Goal: Use online tool/utility: Utilize a website feature to perform a specific function

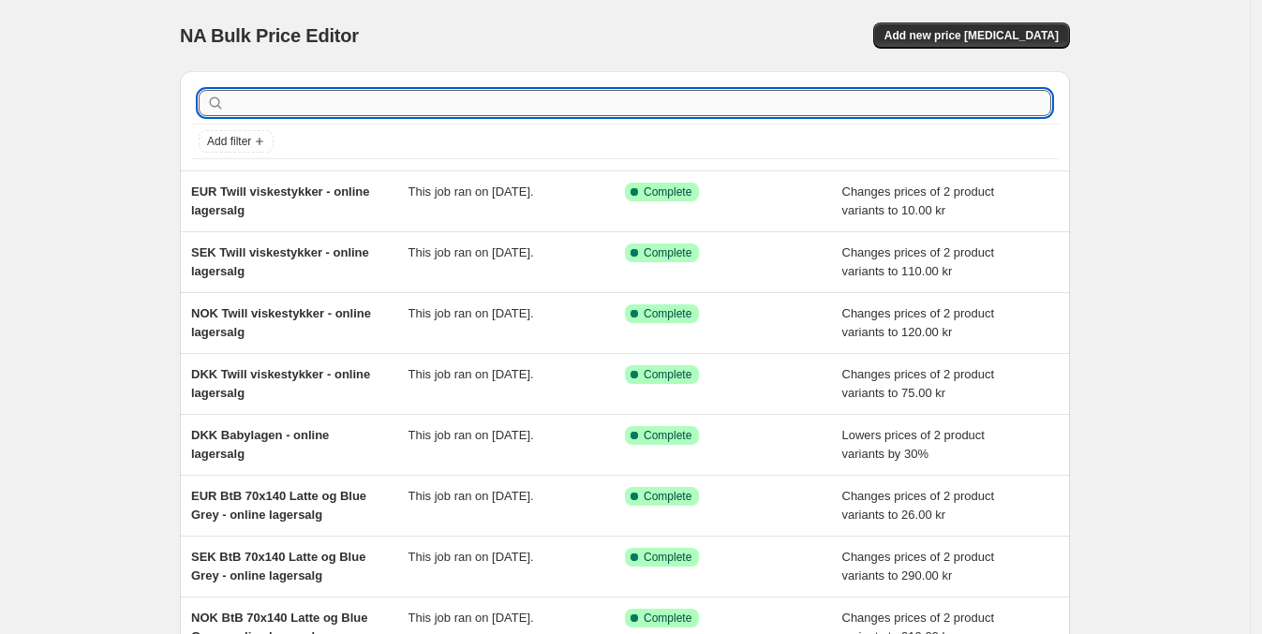
click at [326, 106] on input "text" at bounding box center [640, 103] width 823 height 26
type input "Percale"
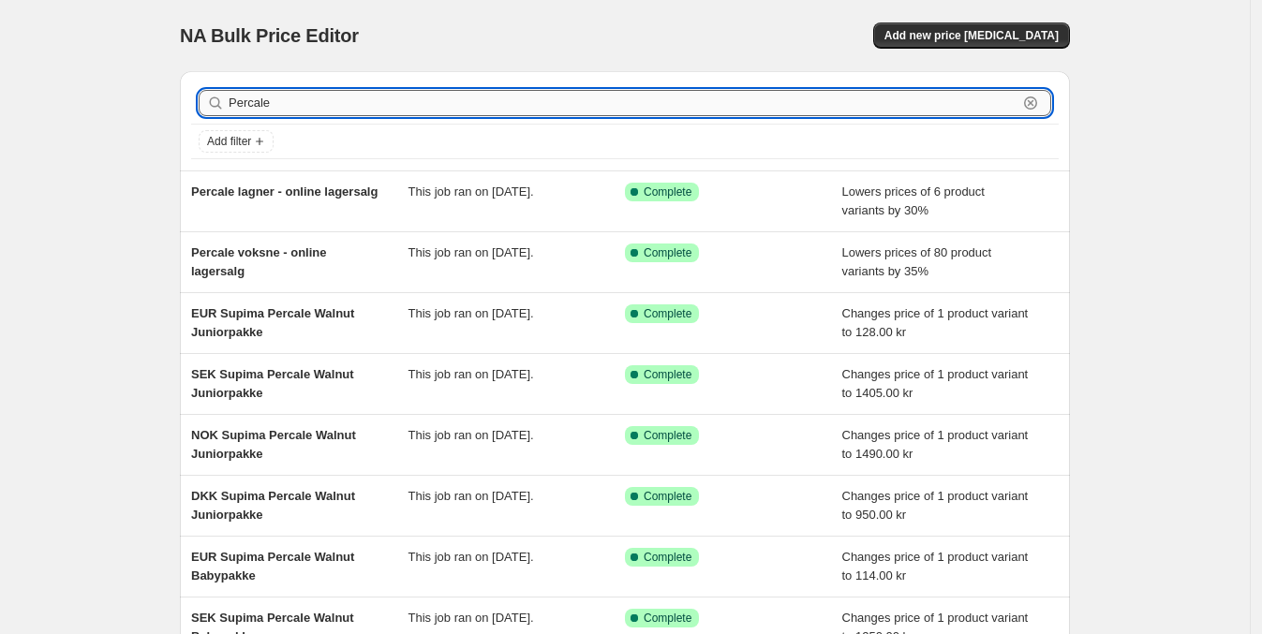
click at [328, 102] on input "Percale" at bounding box center [623, 103] width 789 height 26
type input "Percale lagersal"
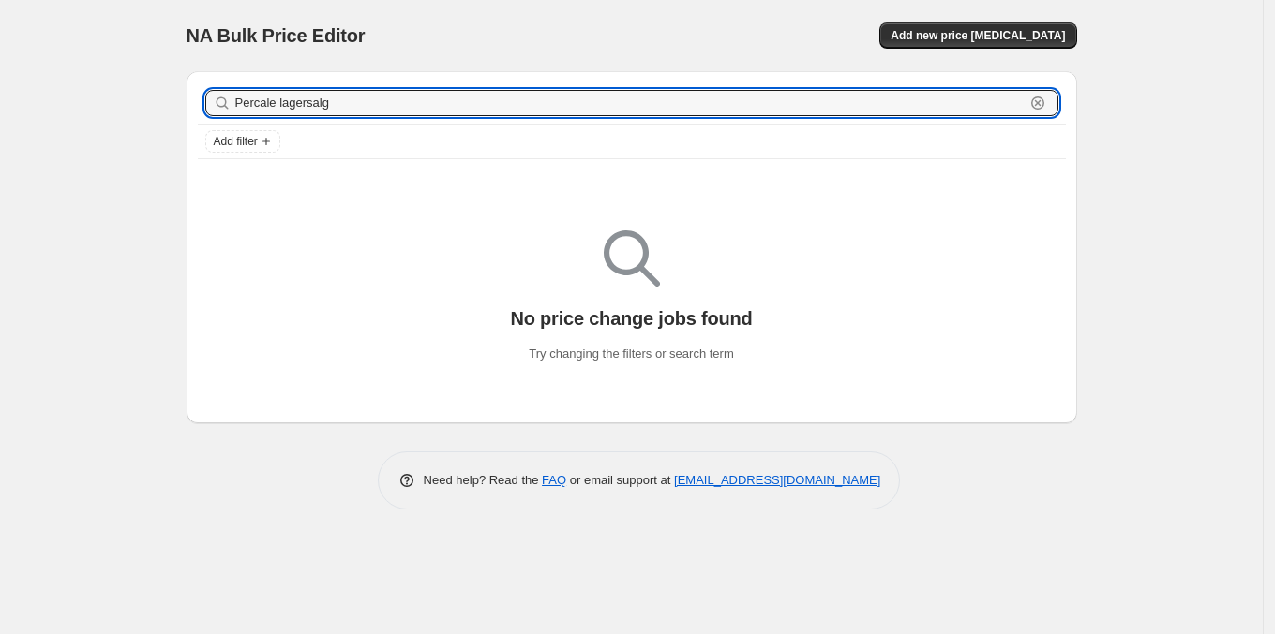
drag, startPoint x: 333, startPoint y: 90, endPoint x: 169, endPoint y: 102, distance: 164.5
click at [169, 102] on div "NA Bulk Price Editor. This page is ready NA Bulk Price Editor Add new price [ME…" at bounding box center [631, 269] width 935 height 538
type input "Lagersalg"
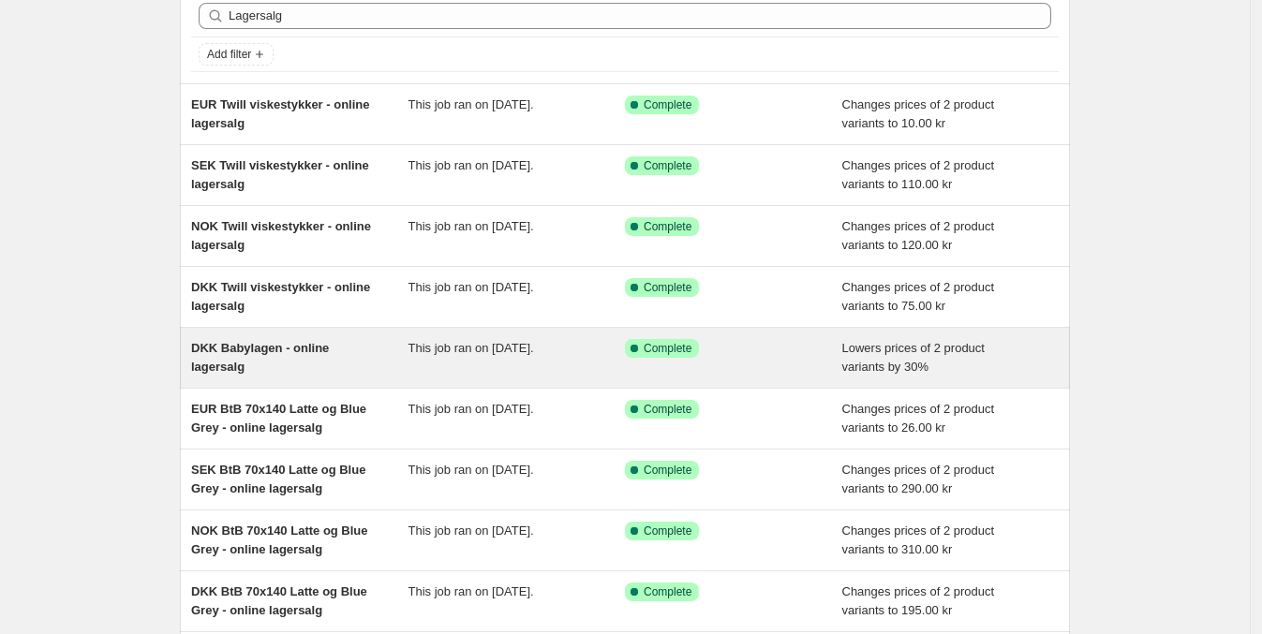
scroll to position [233, 0]
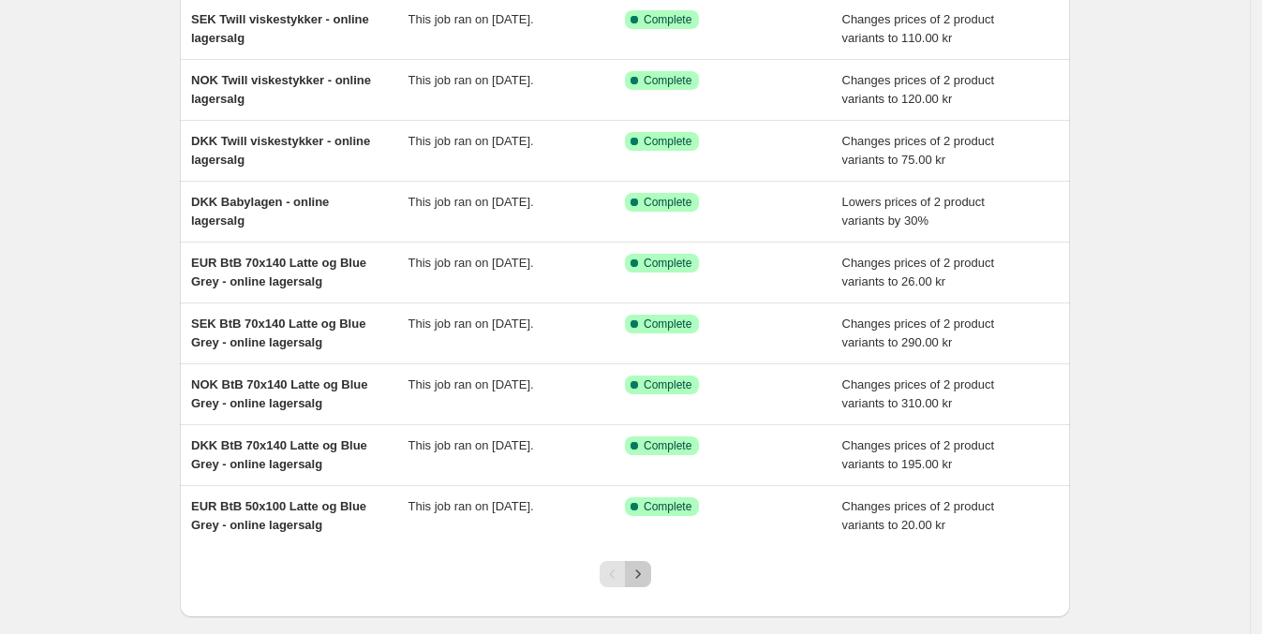
click at [642, 571] on icon "Next" at bounding box center [638, 574] width 19 height 19
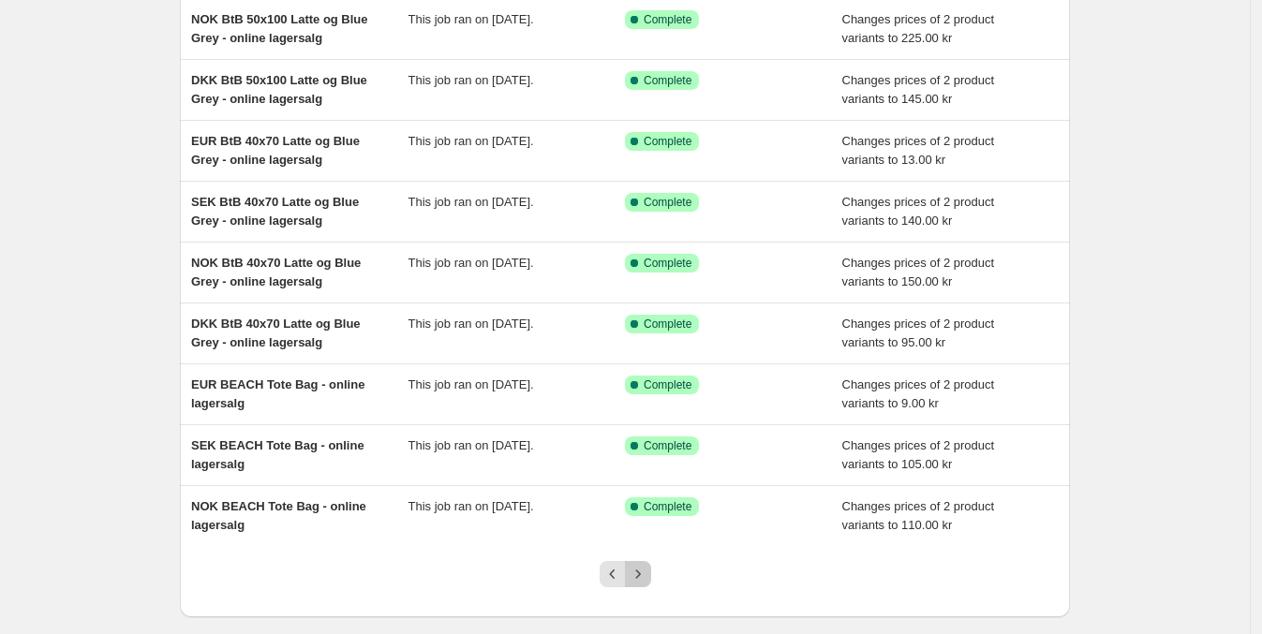
click at [647, 572] on icon "Next" at bounding box center [638, 574] width 19 height 19
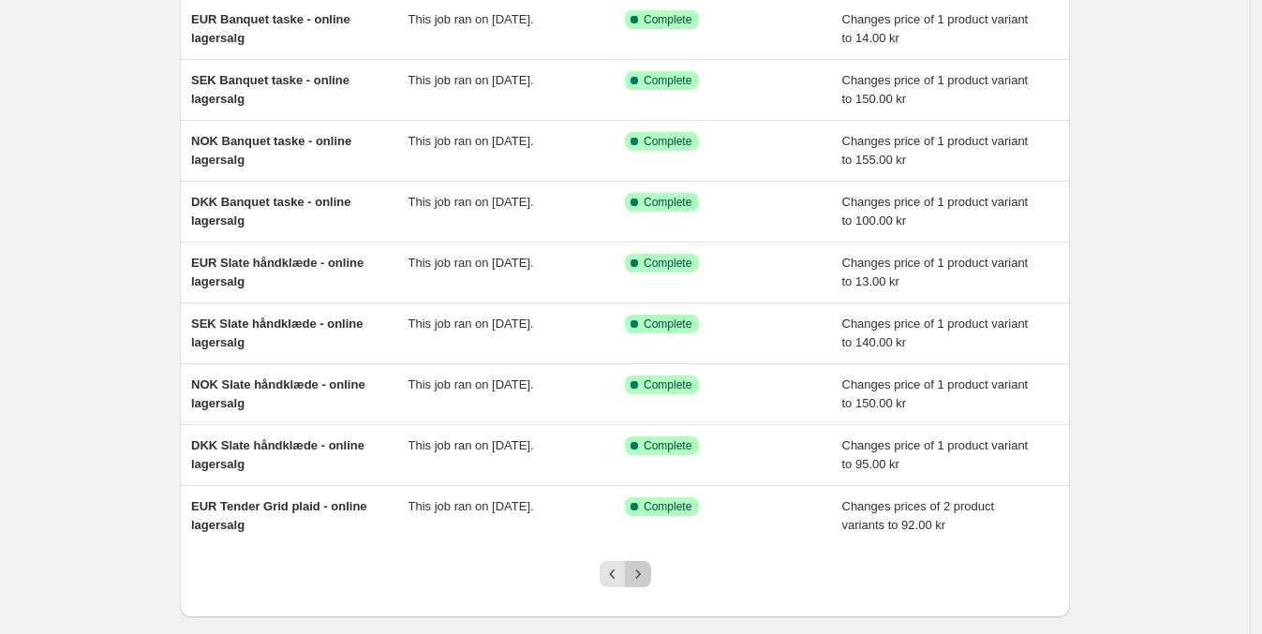
click at [646, 579] on icon "Next" at bounding box center [638, 574] width 19 height 19
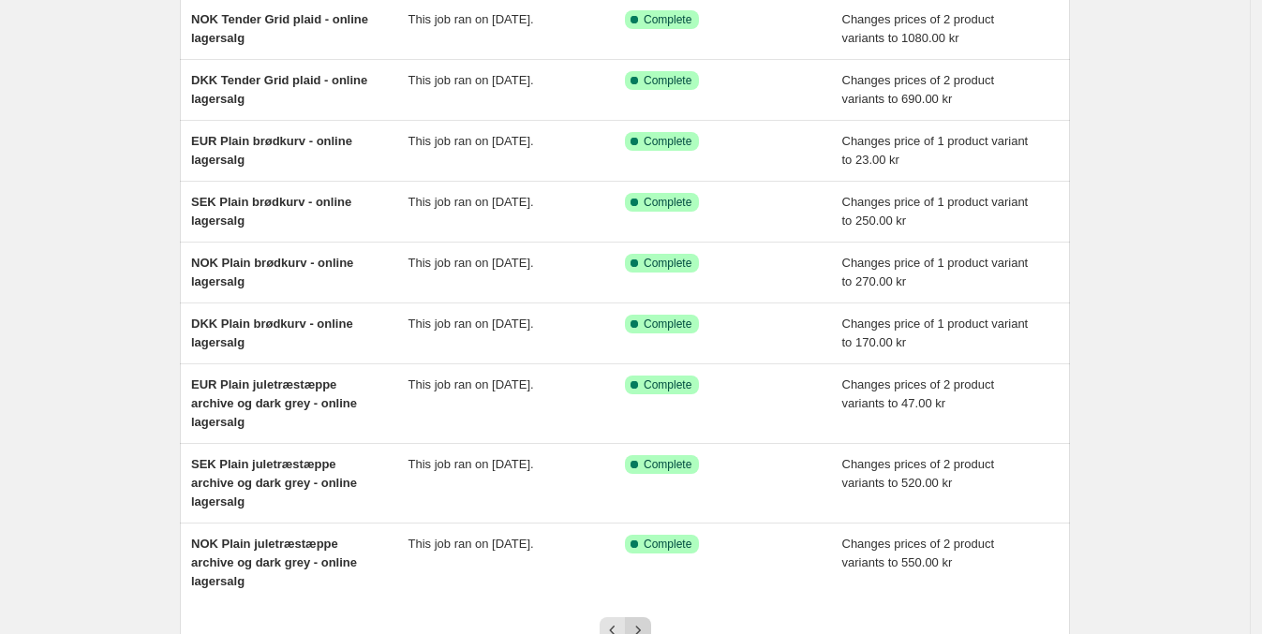
click at [640, 626] on icon "Next" at bounding box center [637, 630] width 5 height 8
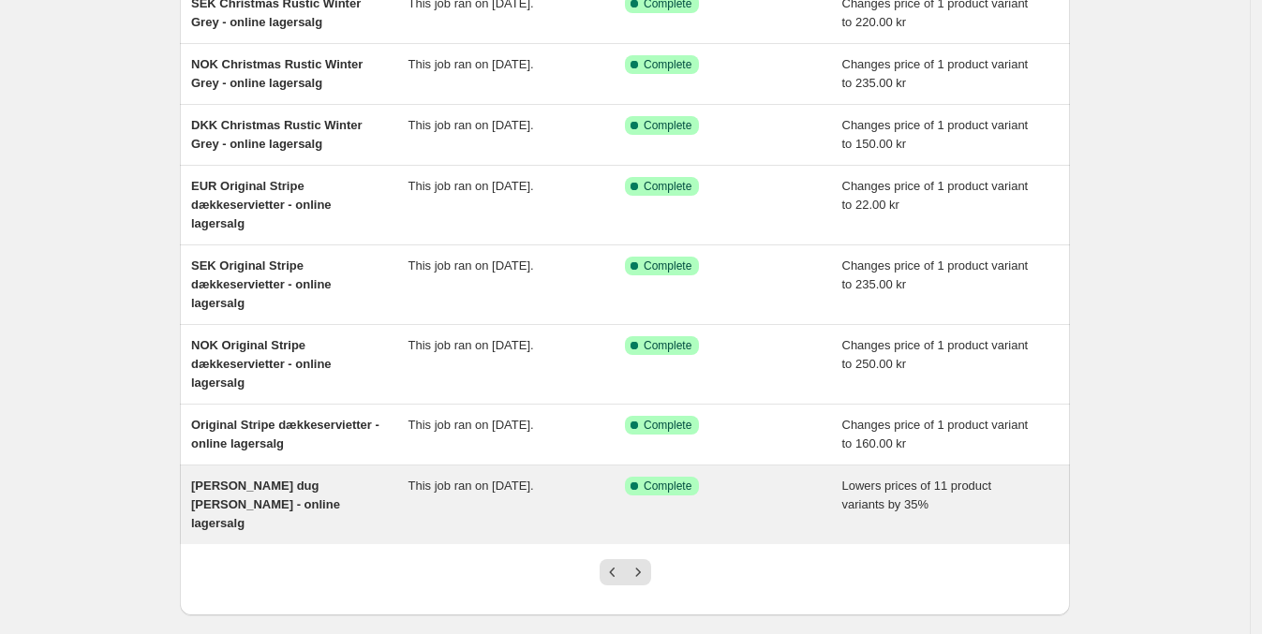
scroll to position [351, 0]
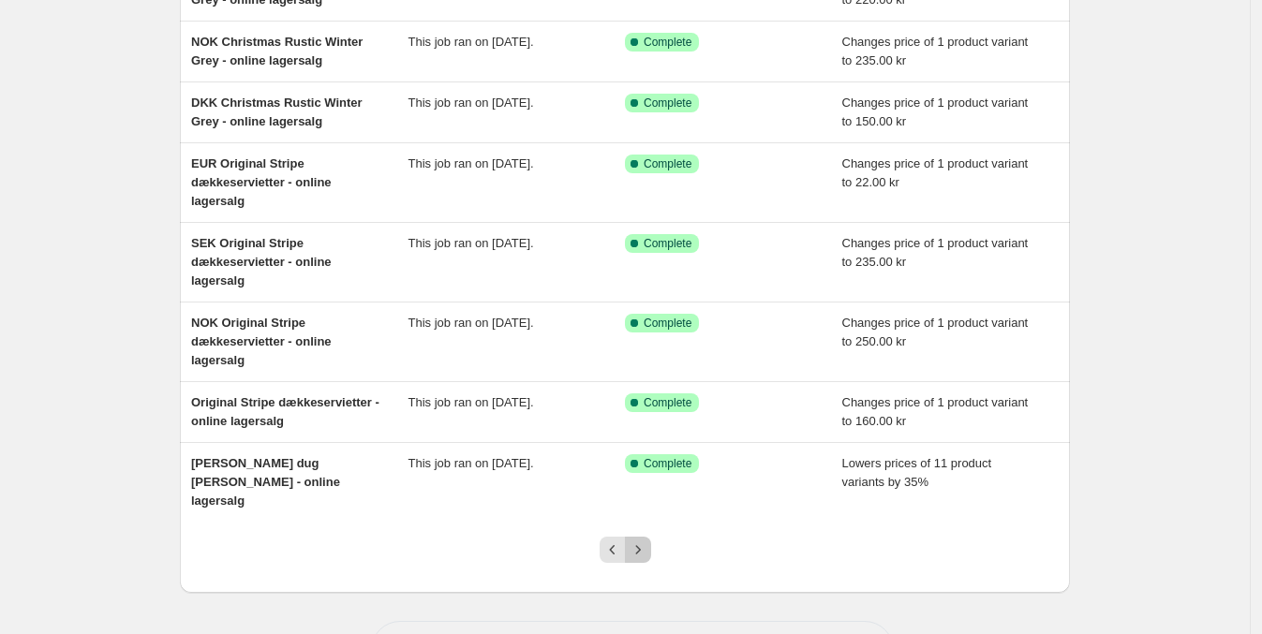
click at [647, 541] on icon "Next" at bounding box center [638, 550] width 19 height 19
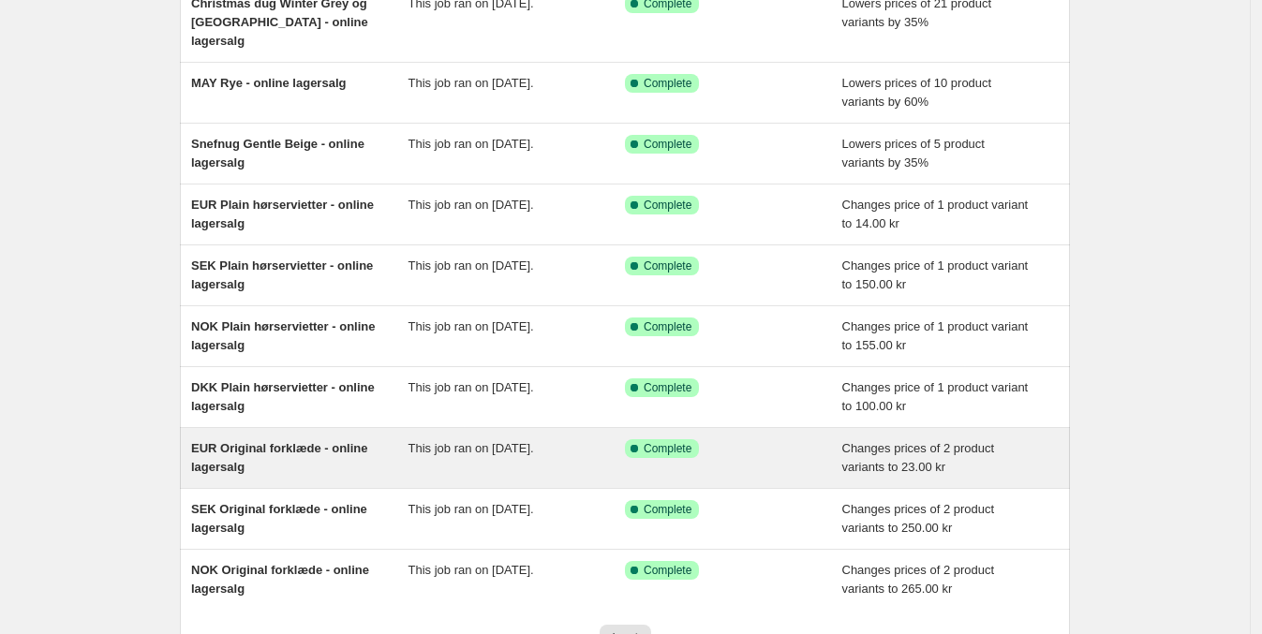
scroll to position [233, 0]
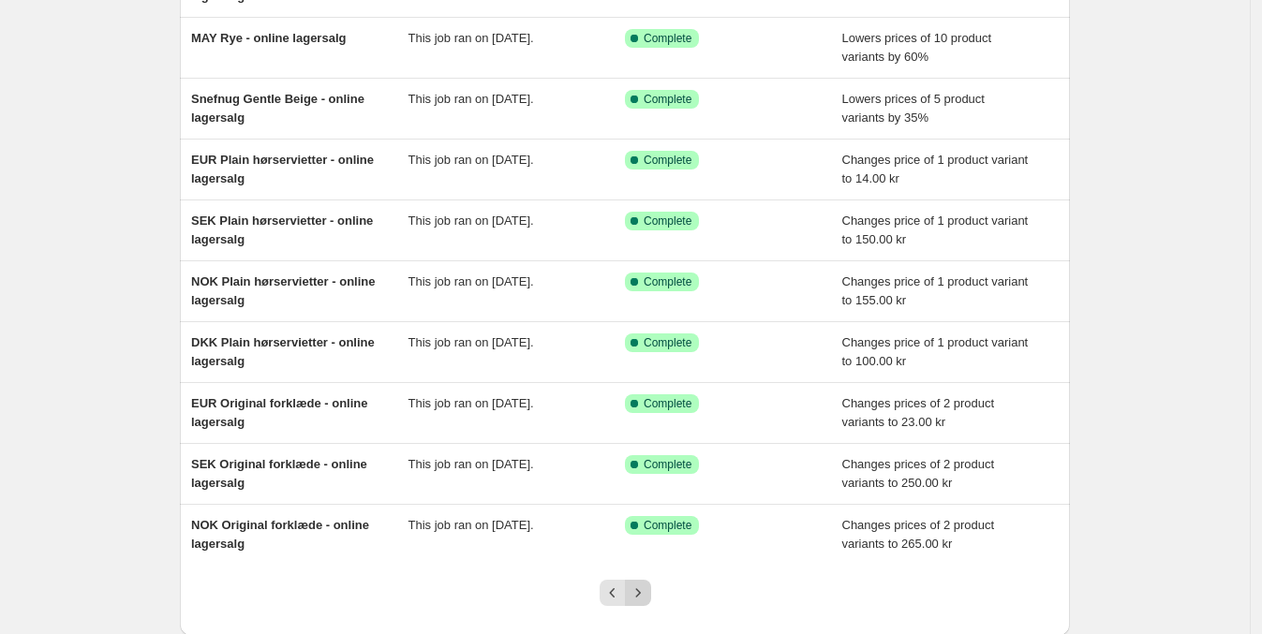
click at [648, 584] on icon "Next" at bounding box center [638, 593] width 19 height 19
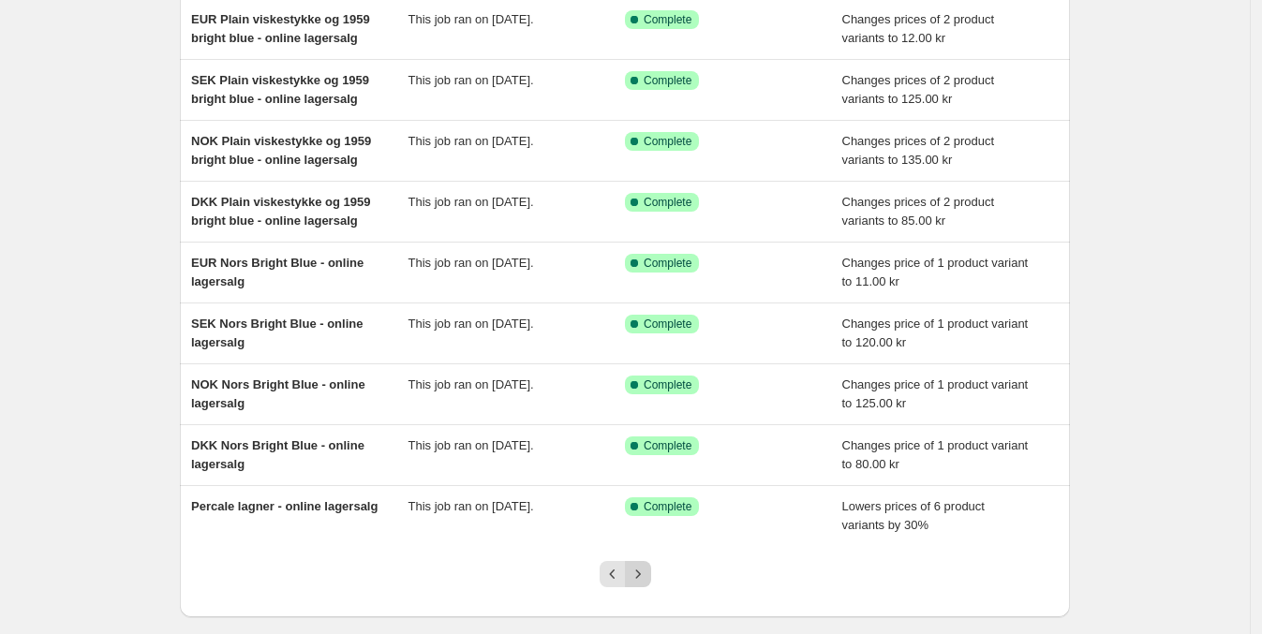
click at [651, 570] on button "Next" at bounding box center [638, 574] width 26 height 26
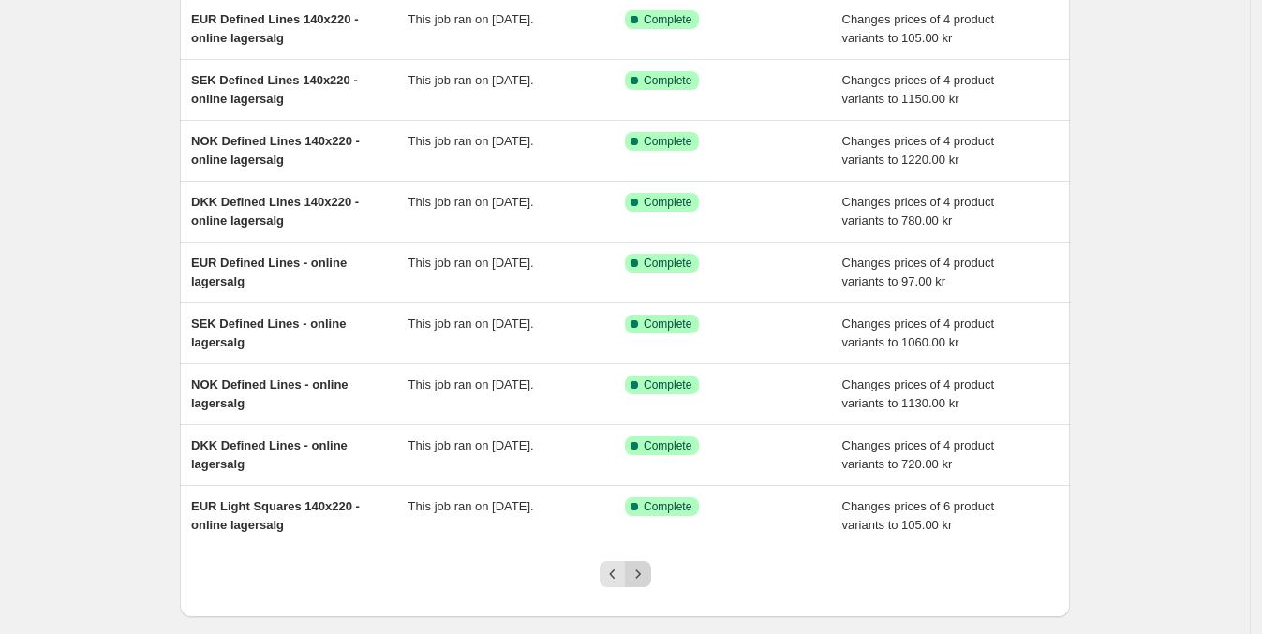
click at [644, 567] on icon "Next" at bounding box center [638, 574] width 19 height 19
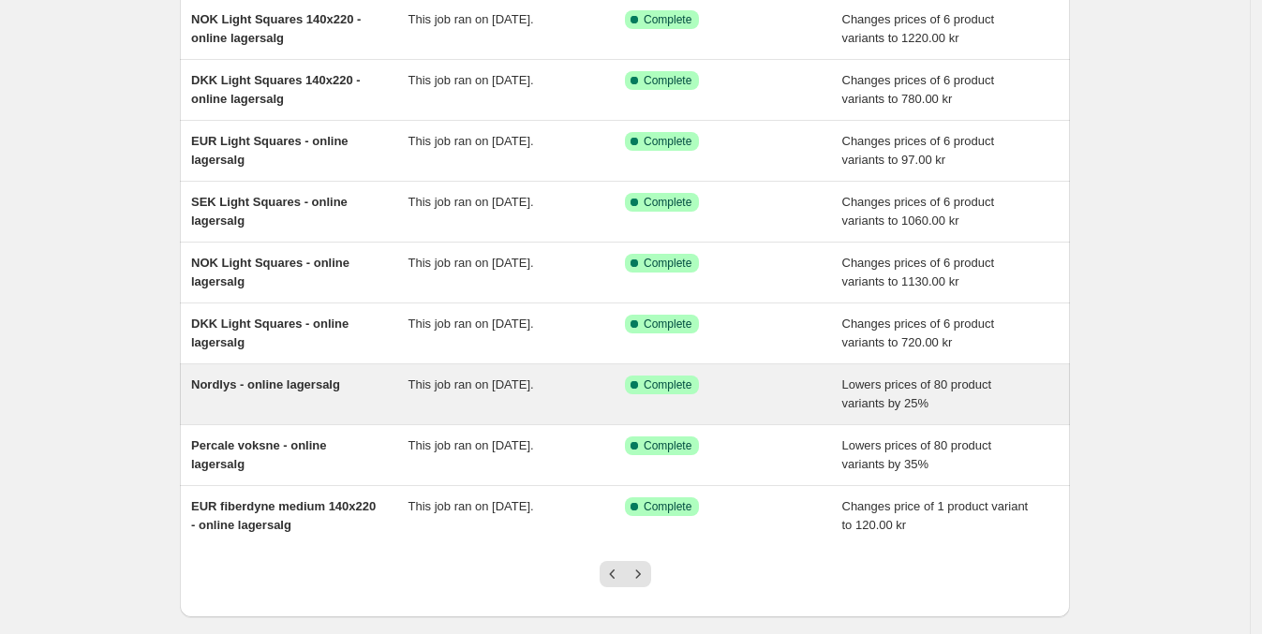
click at [284, 384] on span "Nordlys - online lagersalg" at bounding box center [265, 385] width 149 height 14
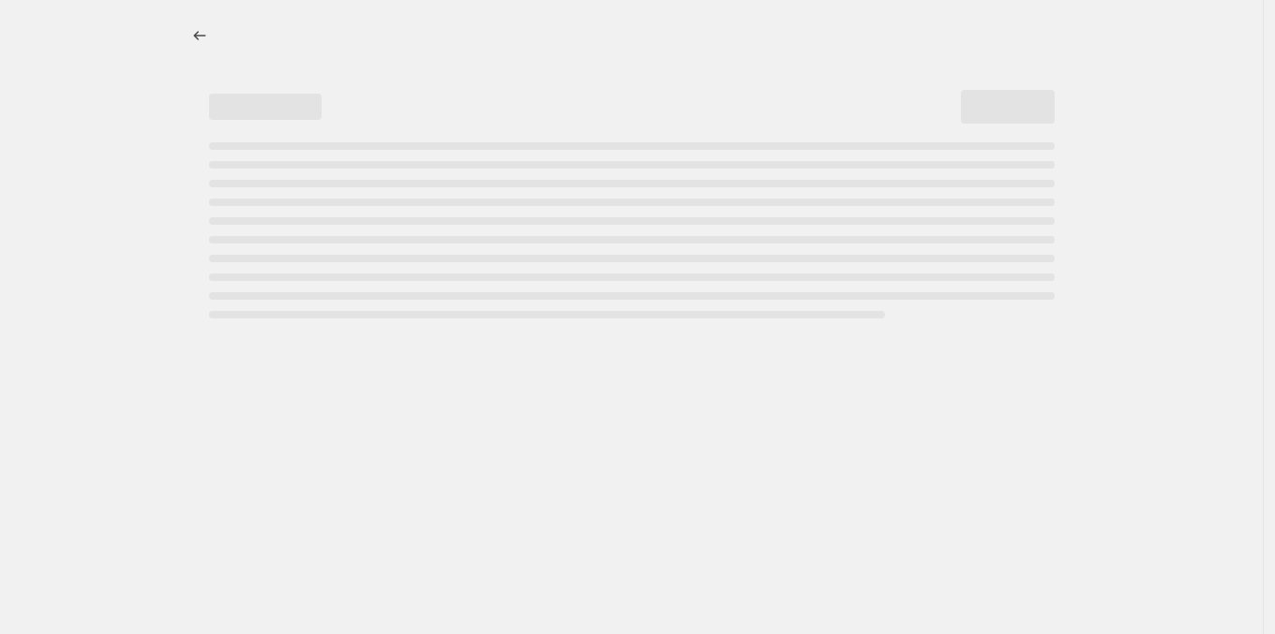
select select "percentage"
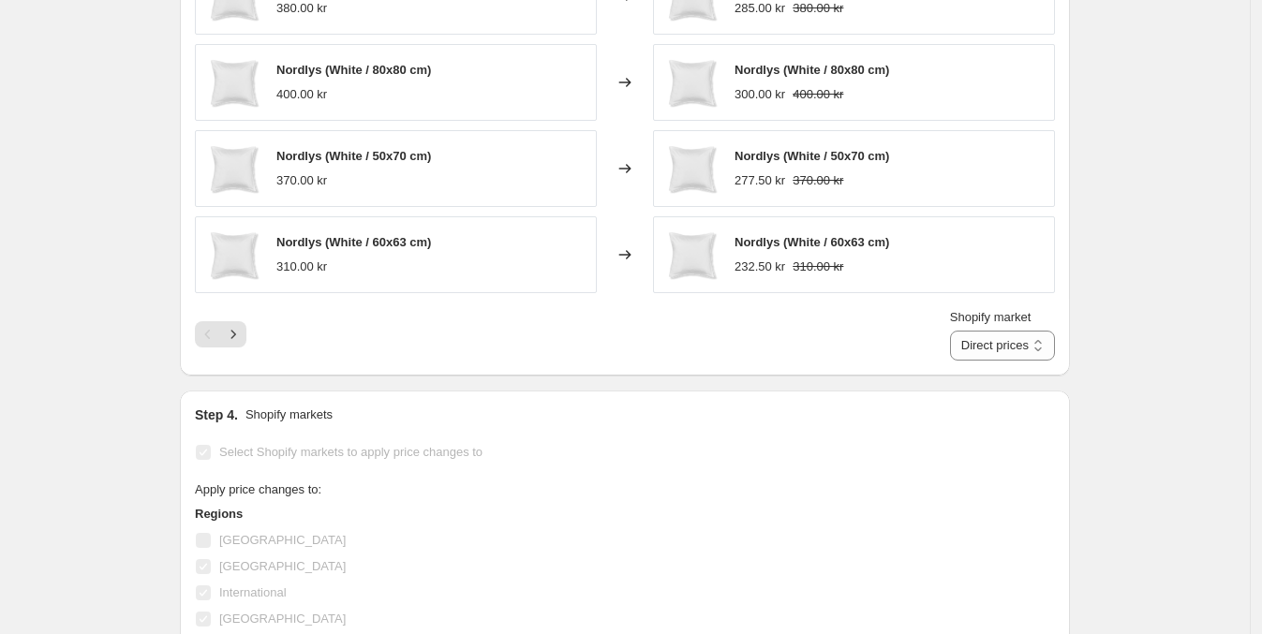
scroll to position [1522, 0]
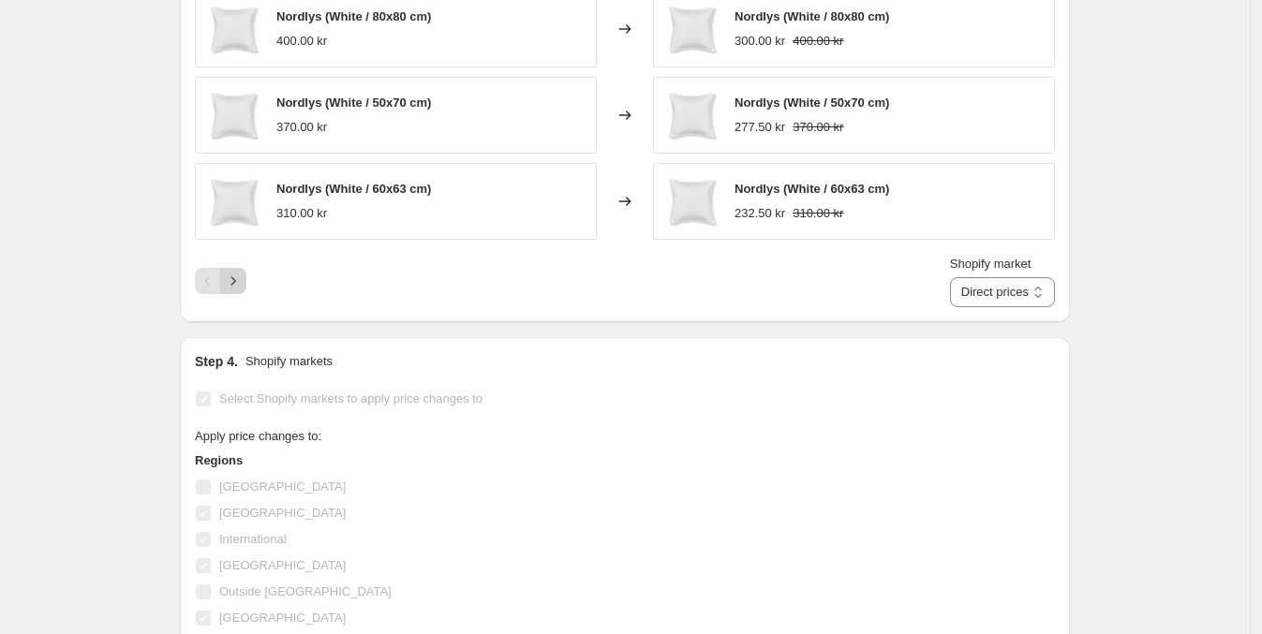
click at [229, 278] on button "Next" at bounding box center [233, 281] width 26 height 26
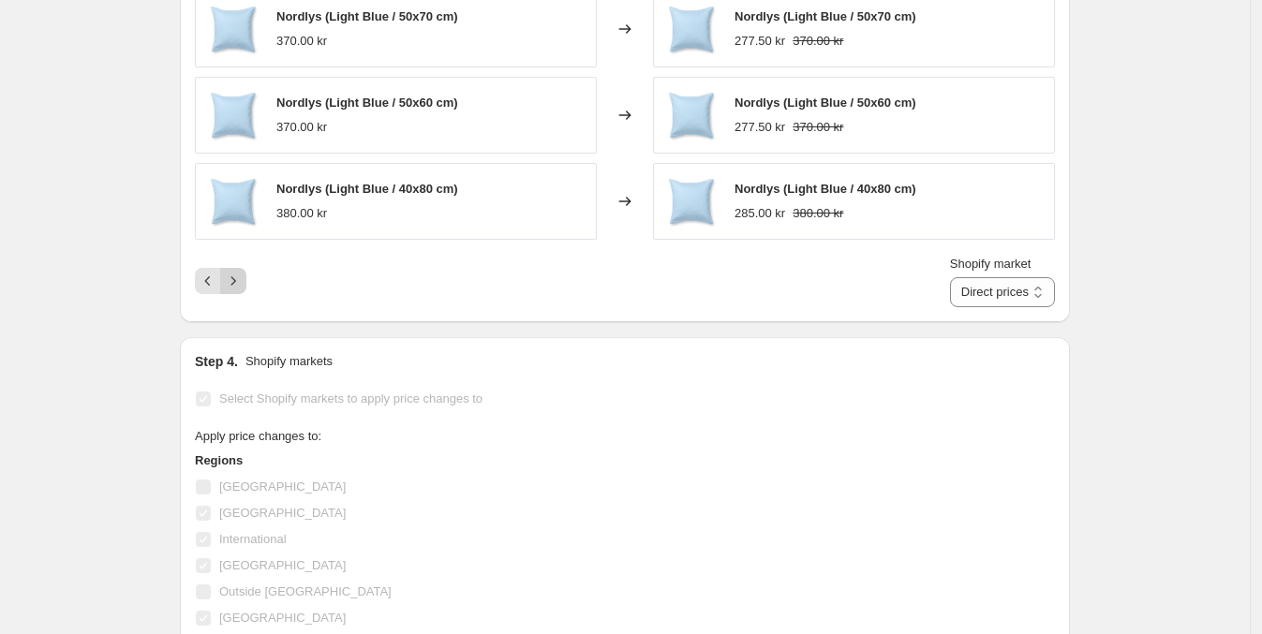
click at [238, 275] on icon "Next" at bounding box center [233, 281] width 19 height 19
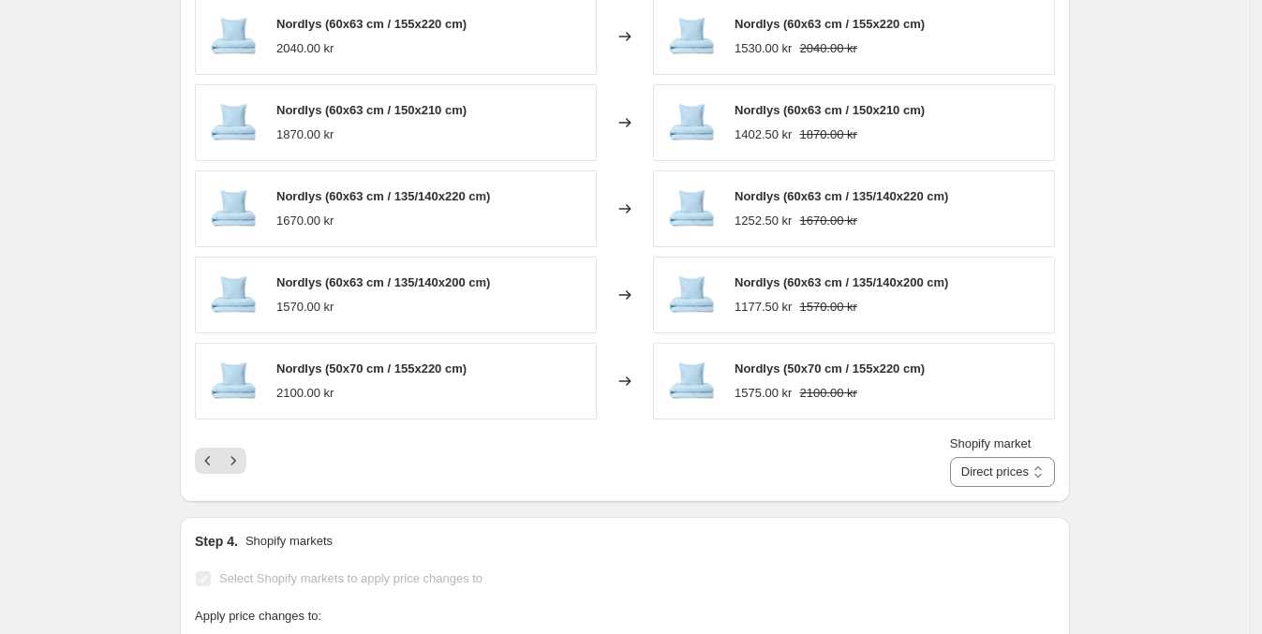
scroll to position [1289, 0]
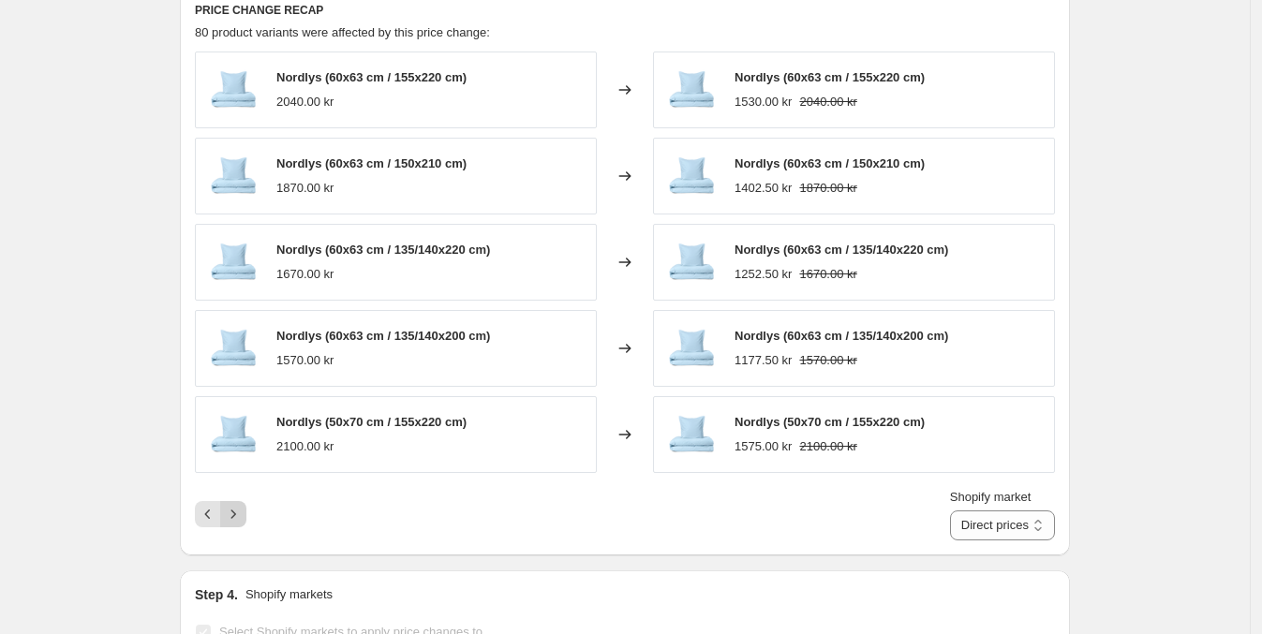
click at [243, 508] on icon "Next" at bounding box center [233, 514] width 19 height 19
click at [243, 514] on icon "Next" at bounding box center [233, 514] width 19 height 19
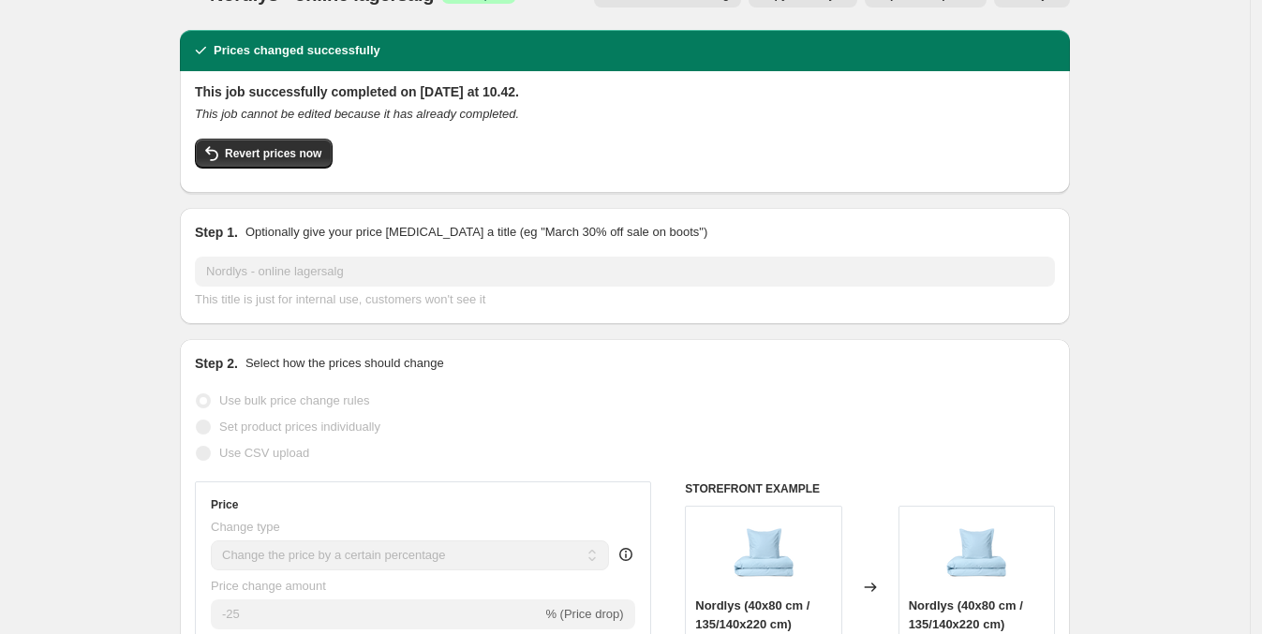
scroll to position [0, 0]
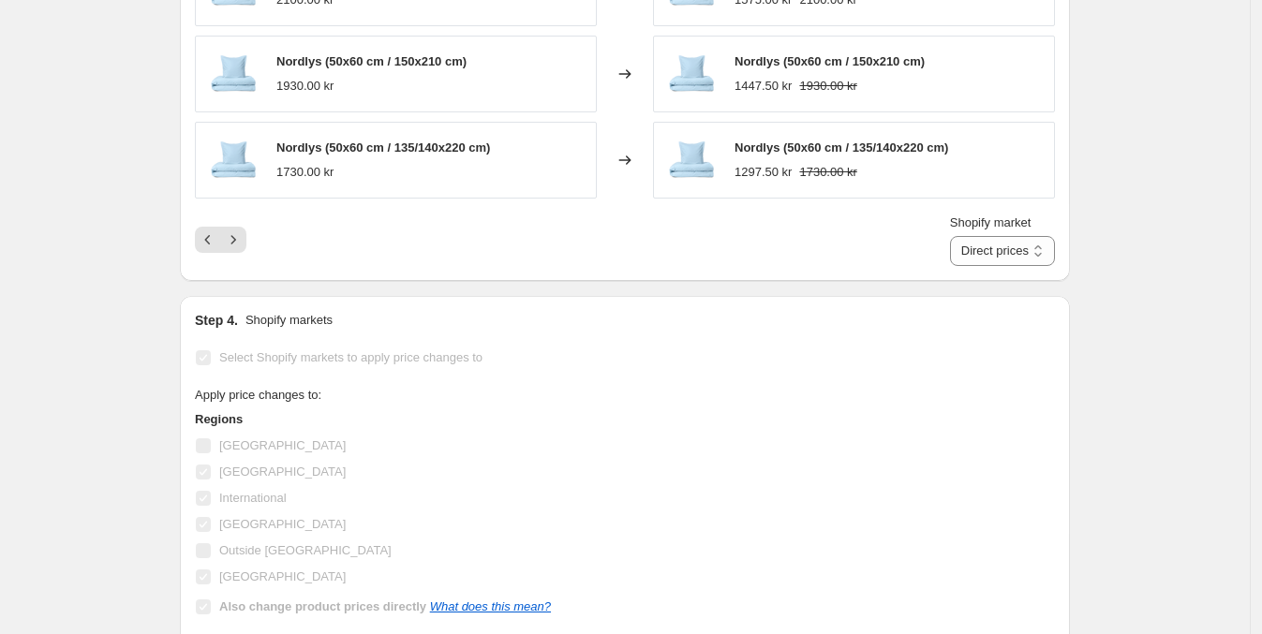
scroll to position [1639, 0]
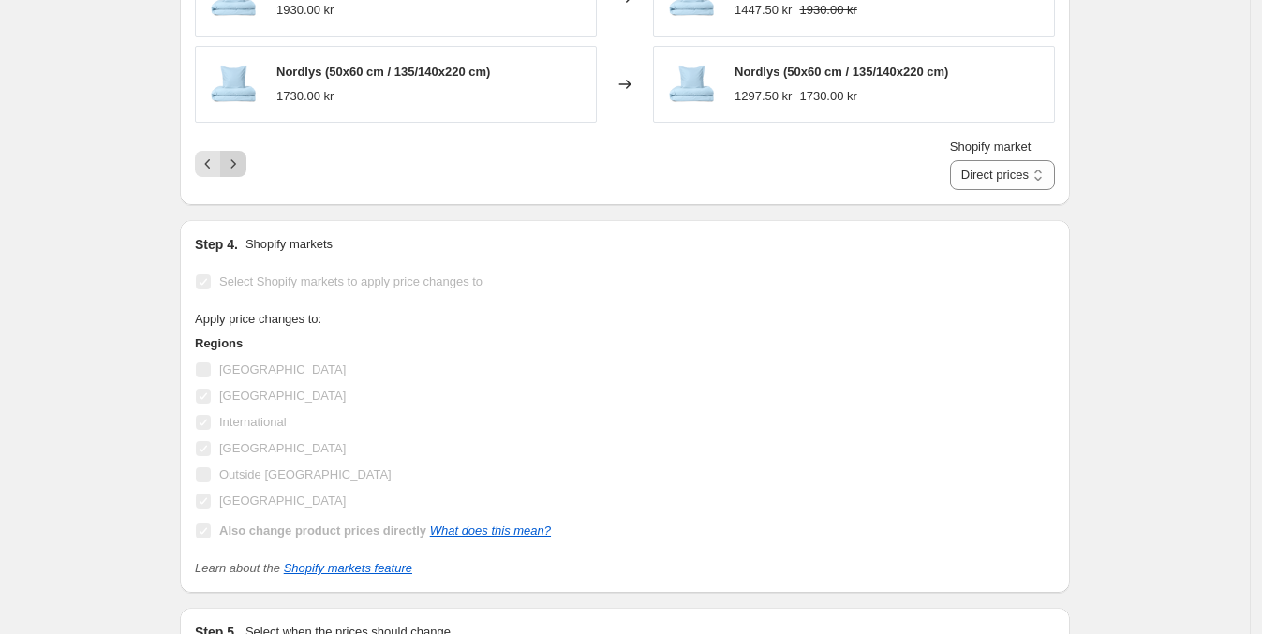
click at [246, 162] on button "Next" at bounding box center [233, 164] width 26 height 26
click at [243, 169] on icon "Next" at bounding box center [233, 164] width 19 height 19
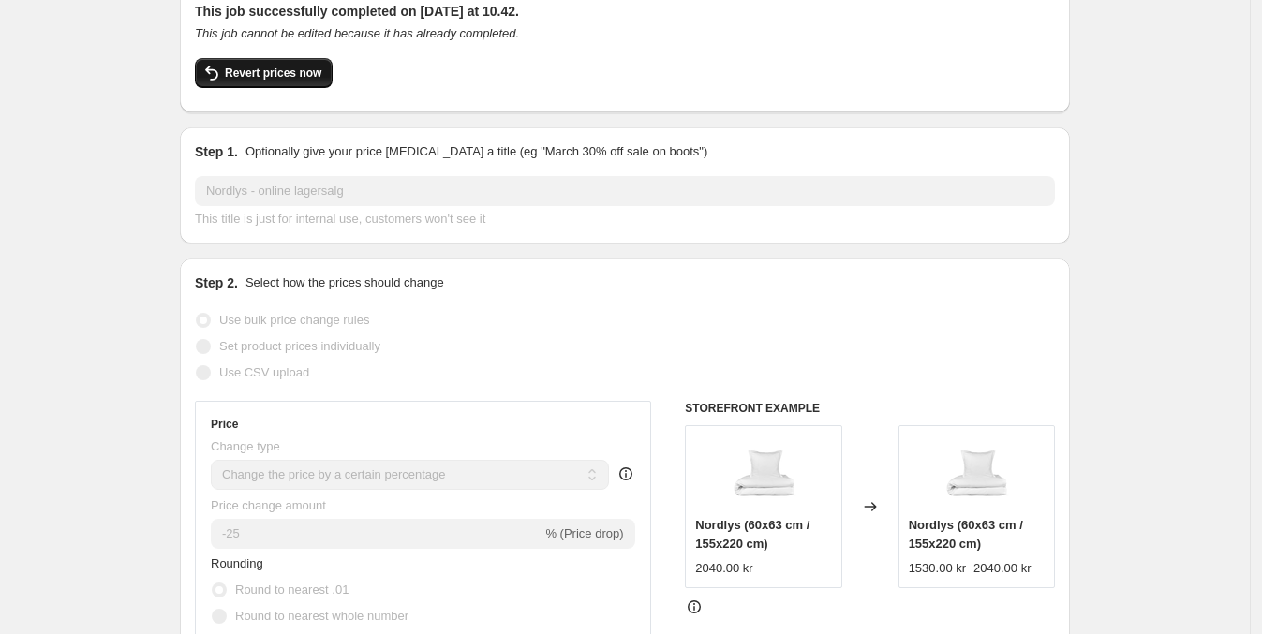
scroll to position [116, 0]
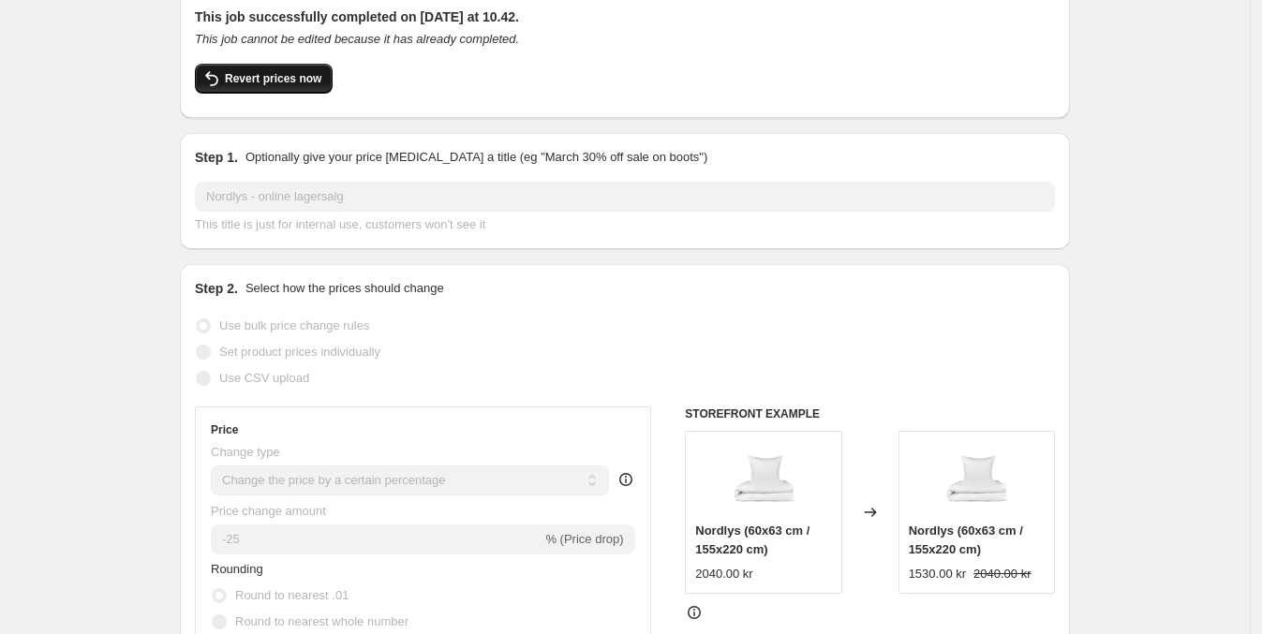
click at [282, 76] on span "Revert prices now" at bounding box center [273, 78] width 97 height 15
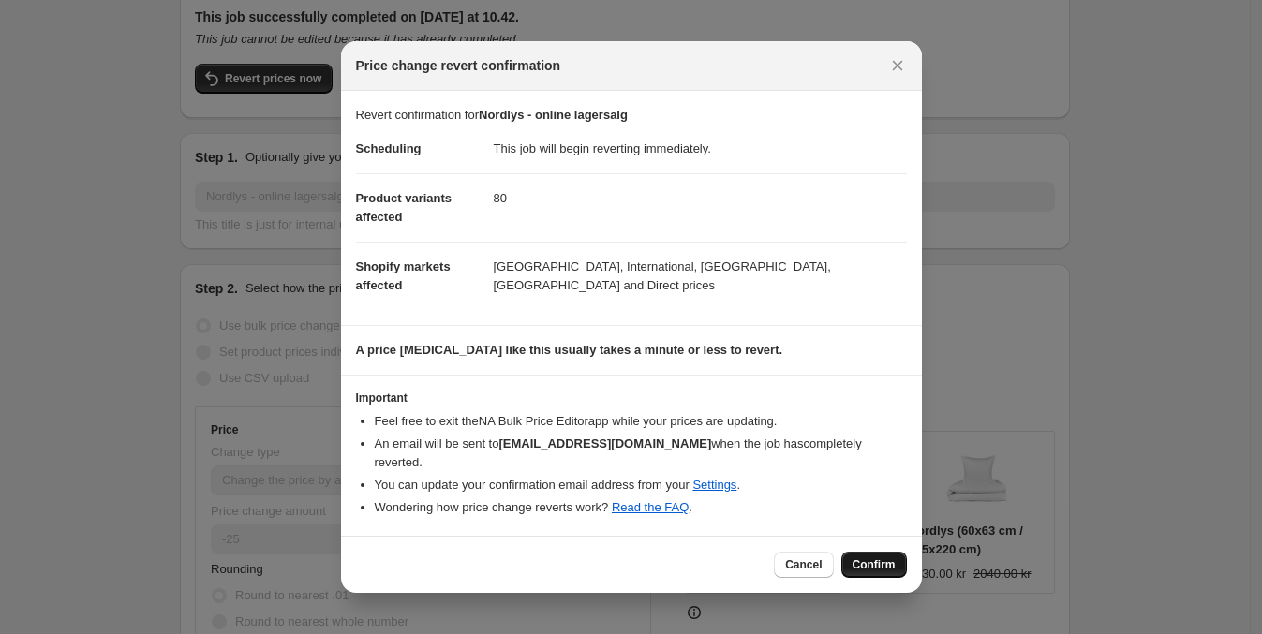
click at [871, 558] on span "Confirm" at bounding box center [874, 565] width 43 height 15
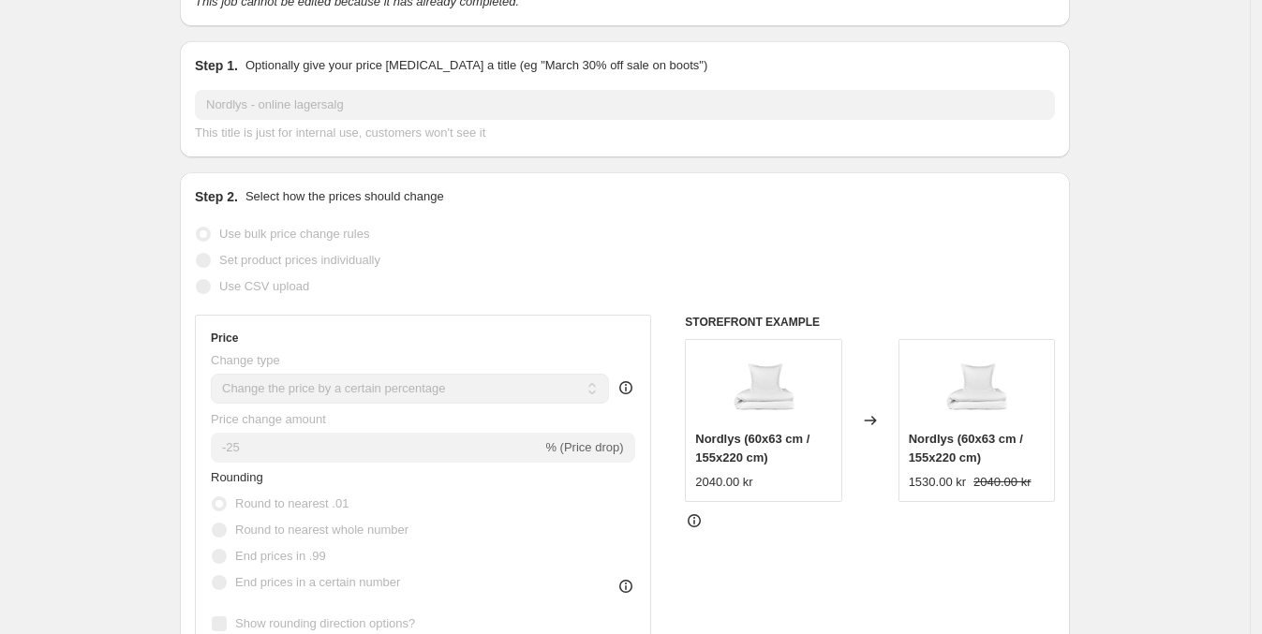
select select "percentage"
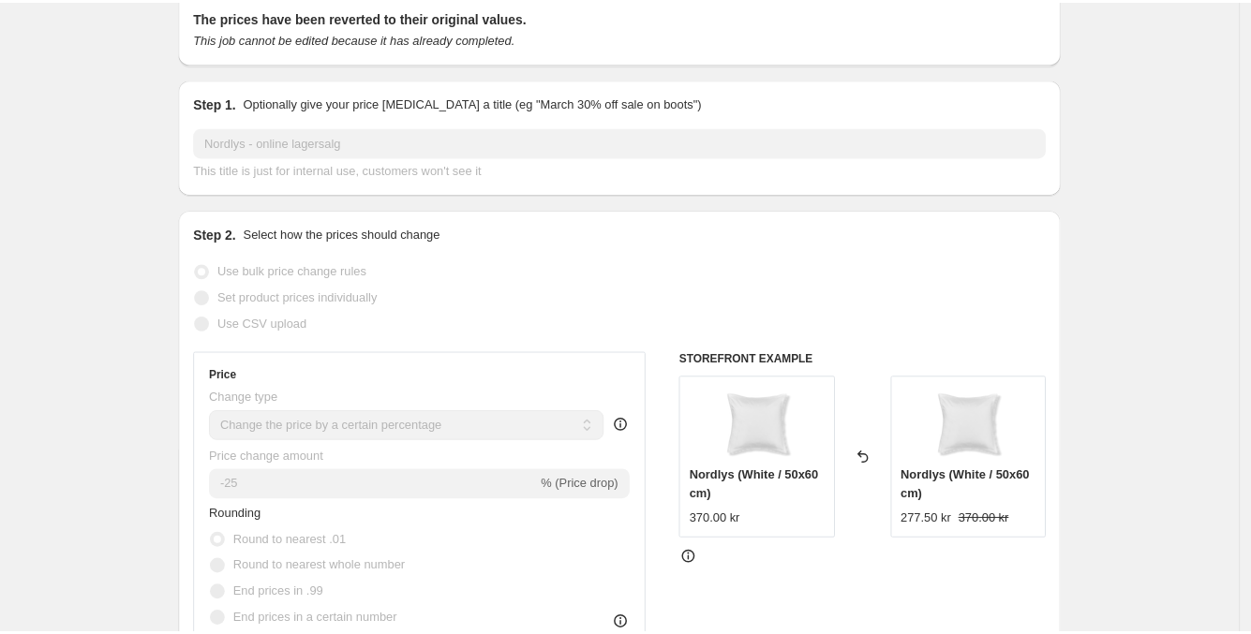
scroll to position [0, 0]
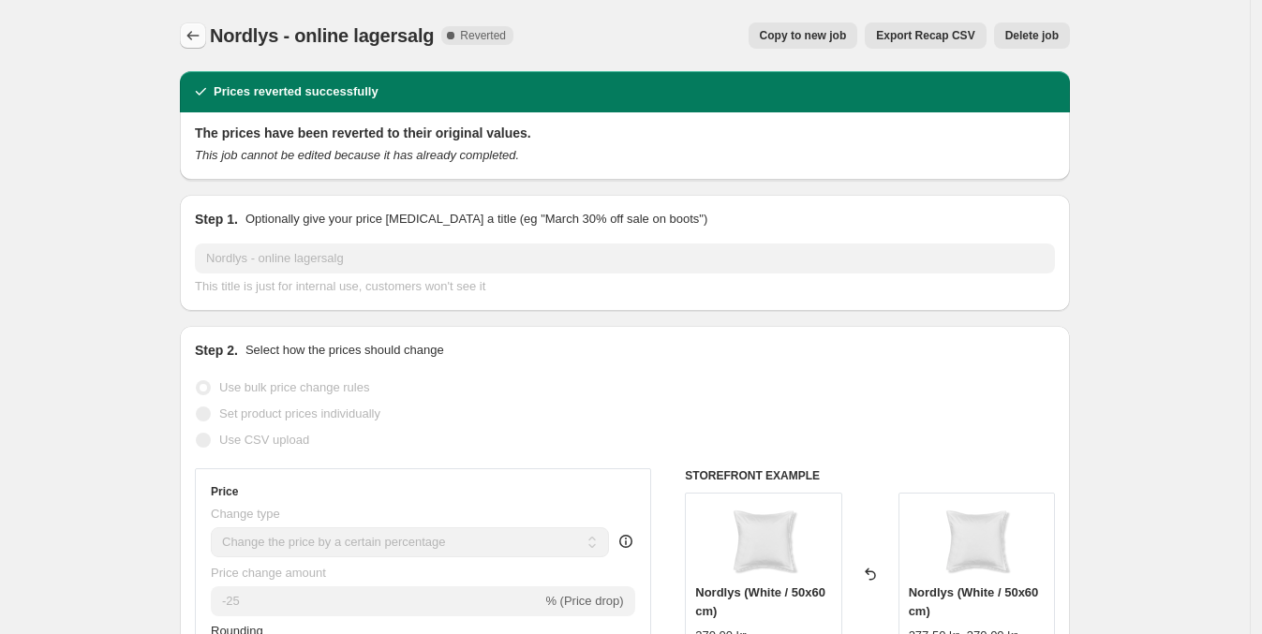
click at [191, 38] on icon "Price change jobs" at bounding box center [193, 35] width 19 height 19
